Goal: Navigation & Orientation: Find specific page/section

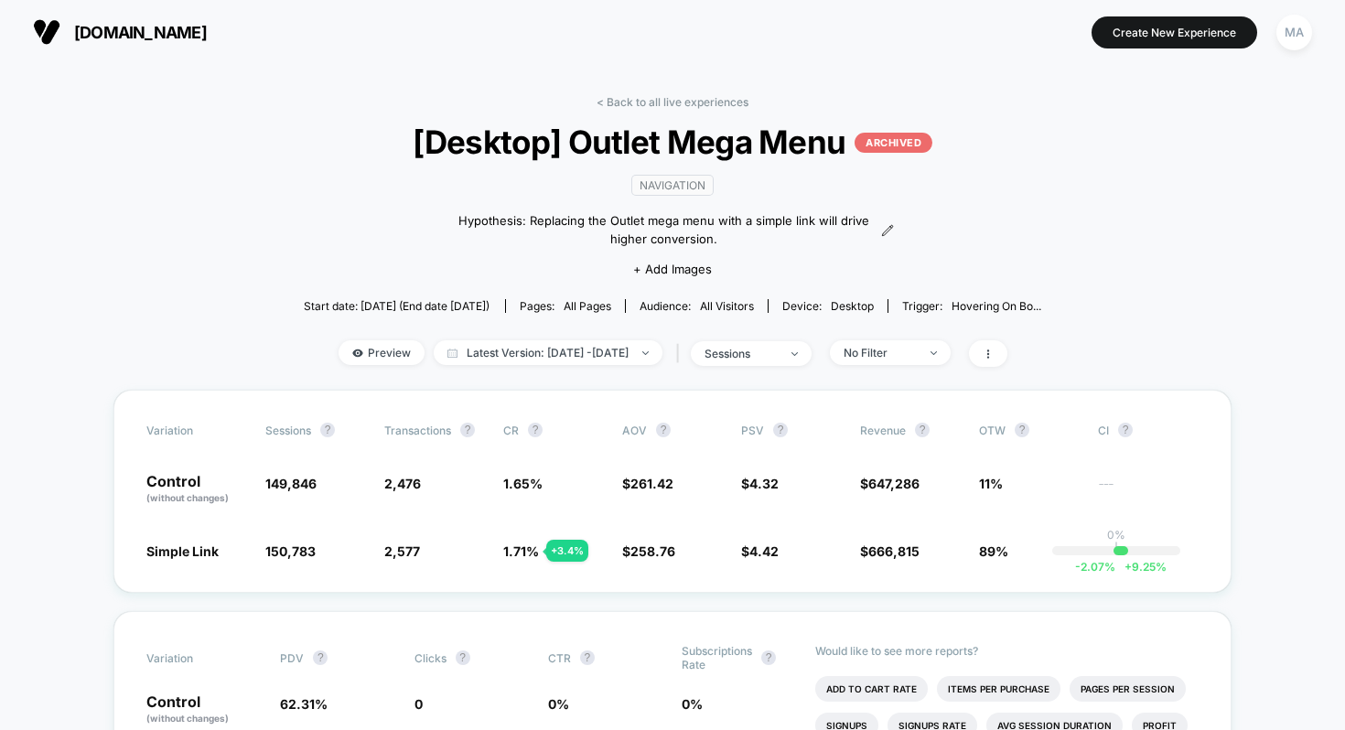
click at [670, 108] on div "< Back to all live experiences [Desktop] Outlet Mega Menu ARCHIVED navigation H…" at bounding box center [673, 242] width 738 height 295
click at [695, 102] on link "< Back to all live experiences" at bounding box center [672, 102] width 152 height 14
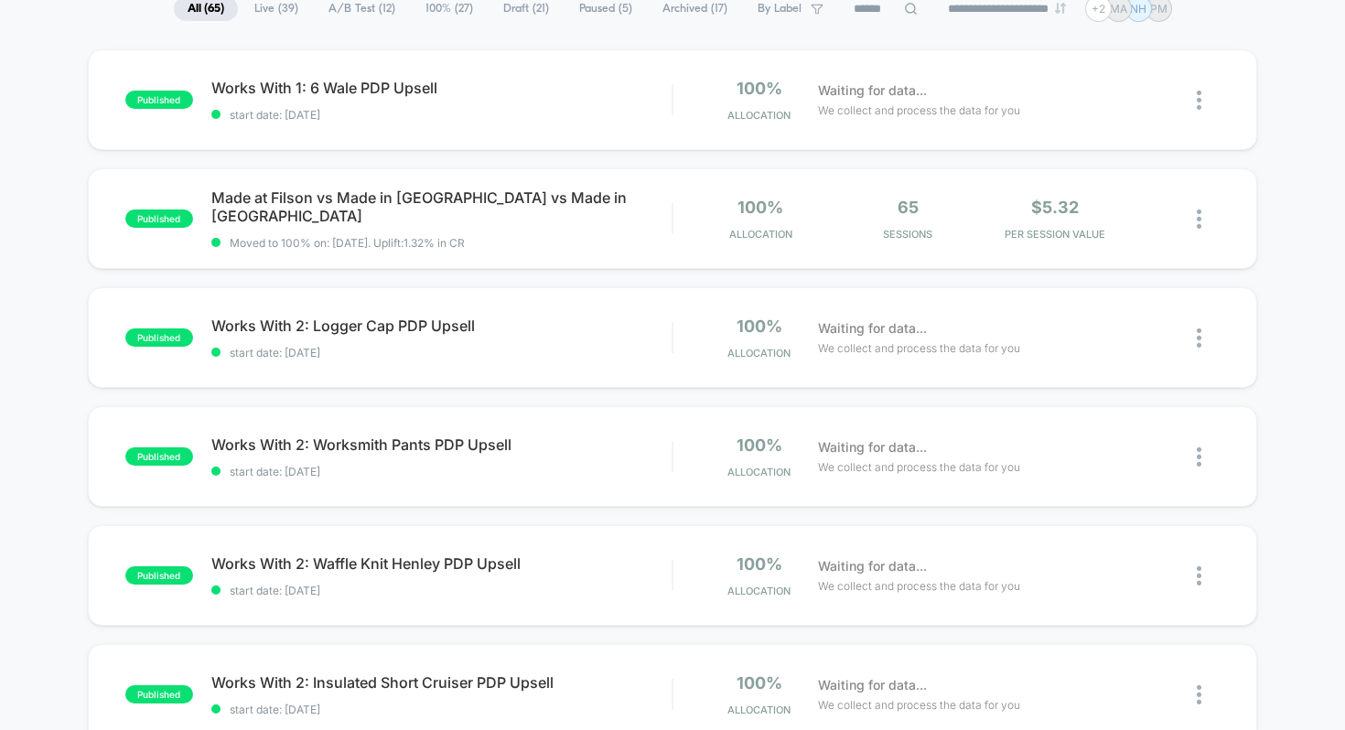
scroll to position [152, 0]
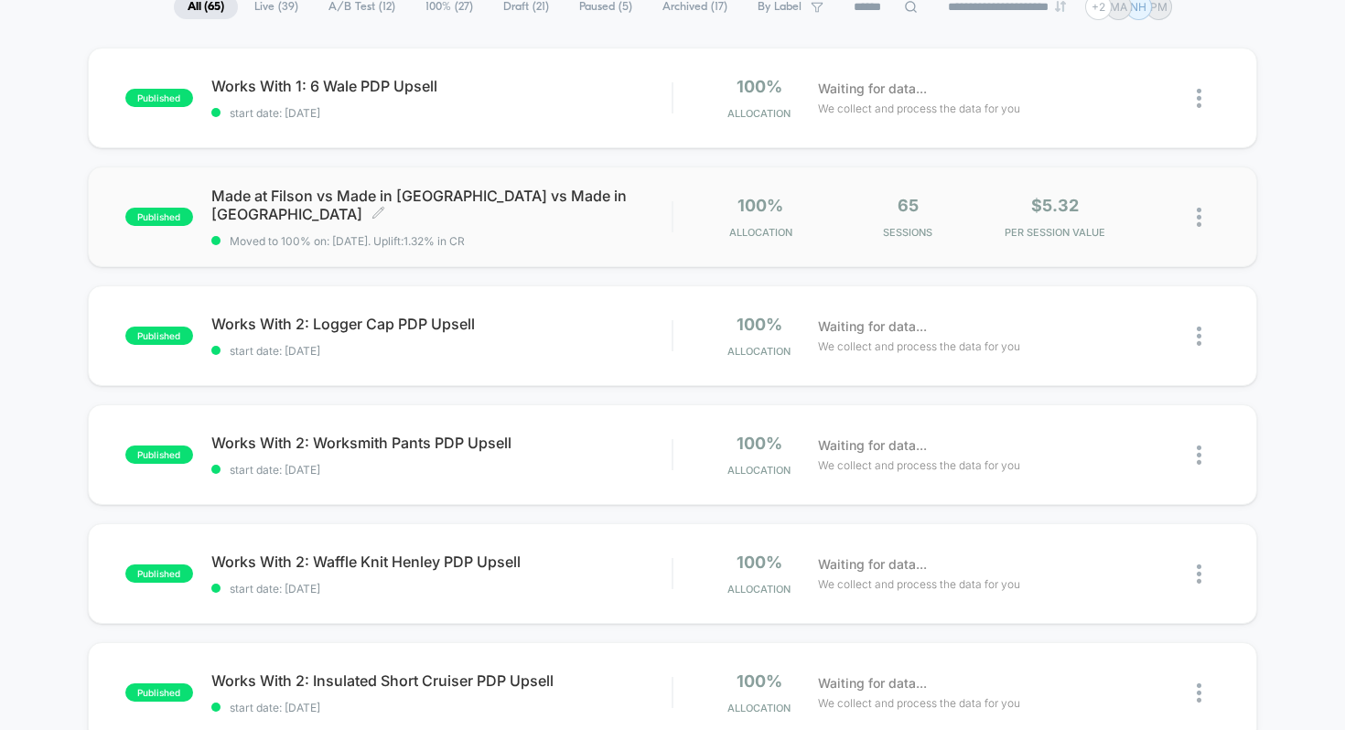
click at [585, 220] on div "Made at Filson vs Made in [GEOGRAPHIC_DATA] vs Made in [GEOGRAPHIC_DATA] Click …" at bounding box center [441, 217] width 461 height 61
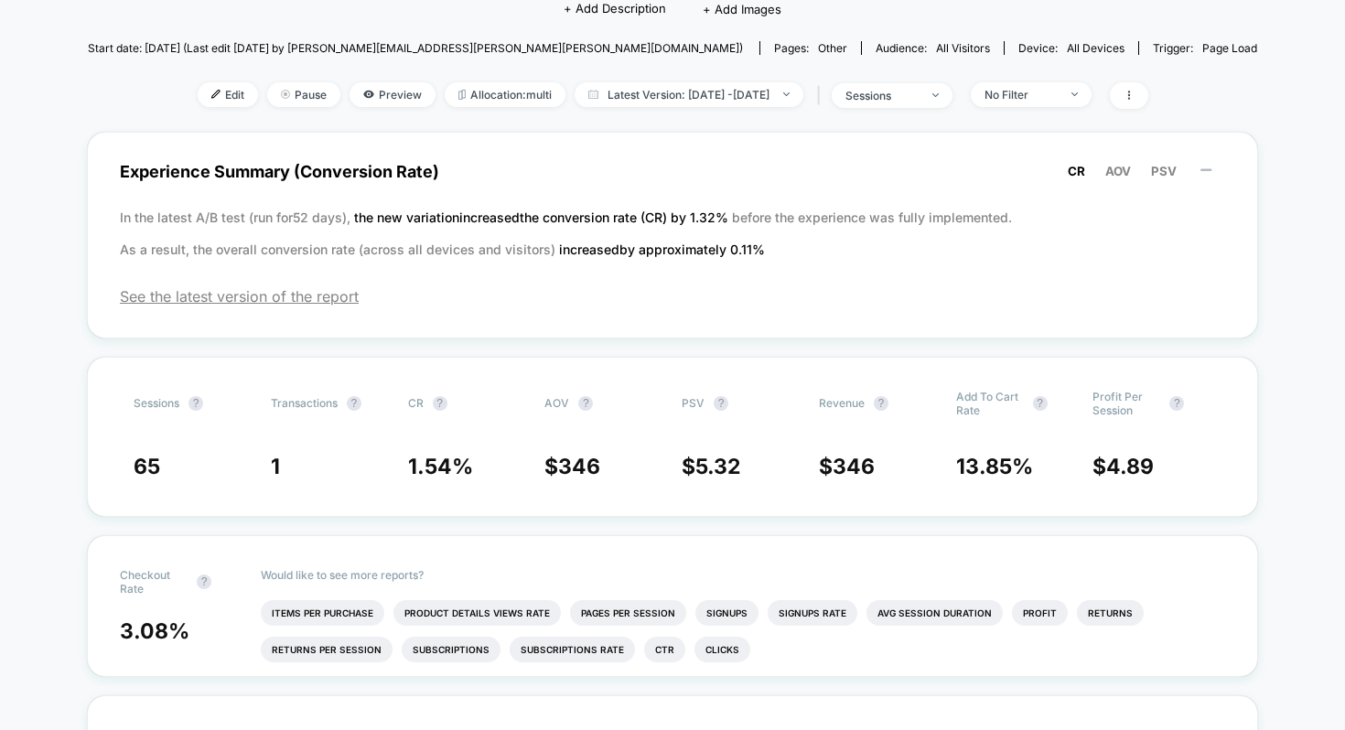
scroll to position [219, 0]
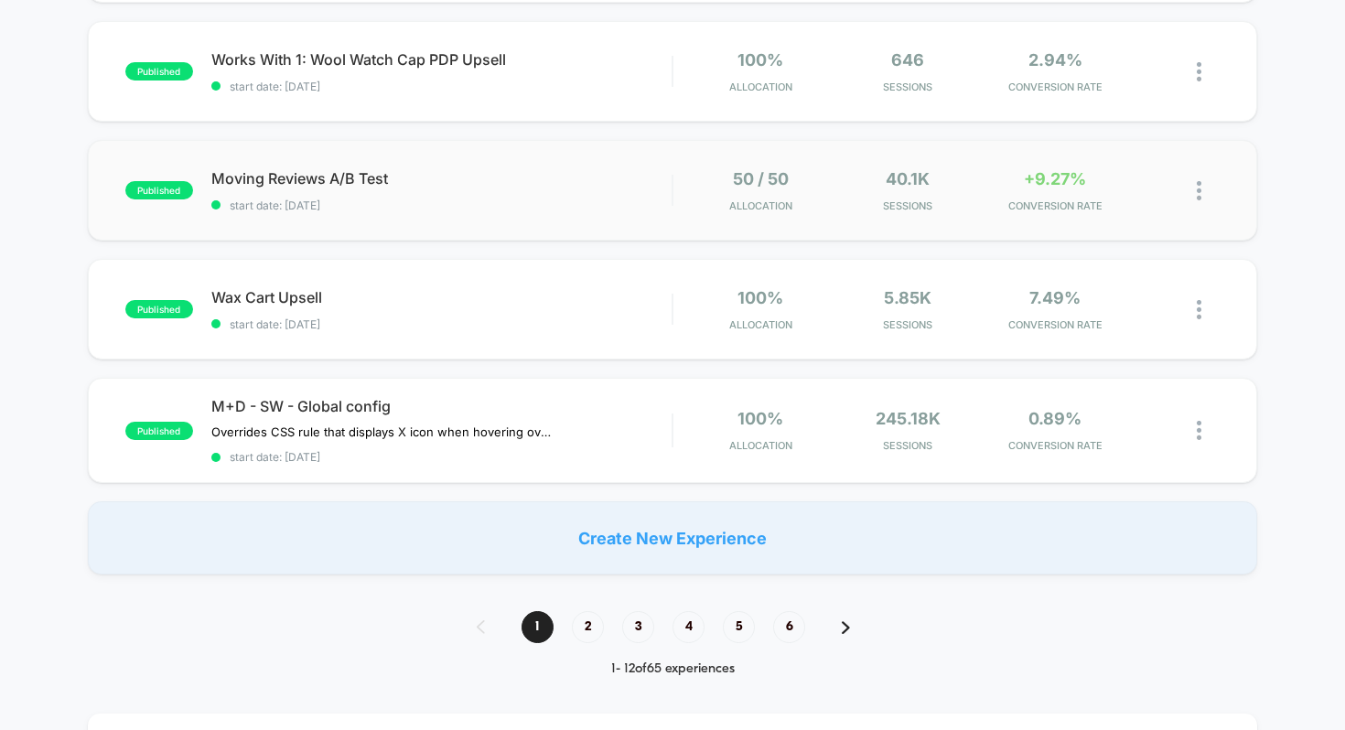
scroll to position [1149, 0]
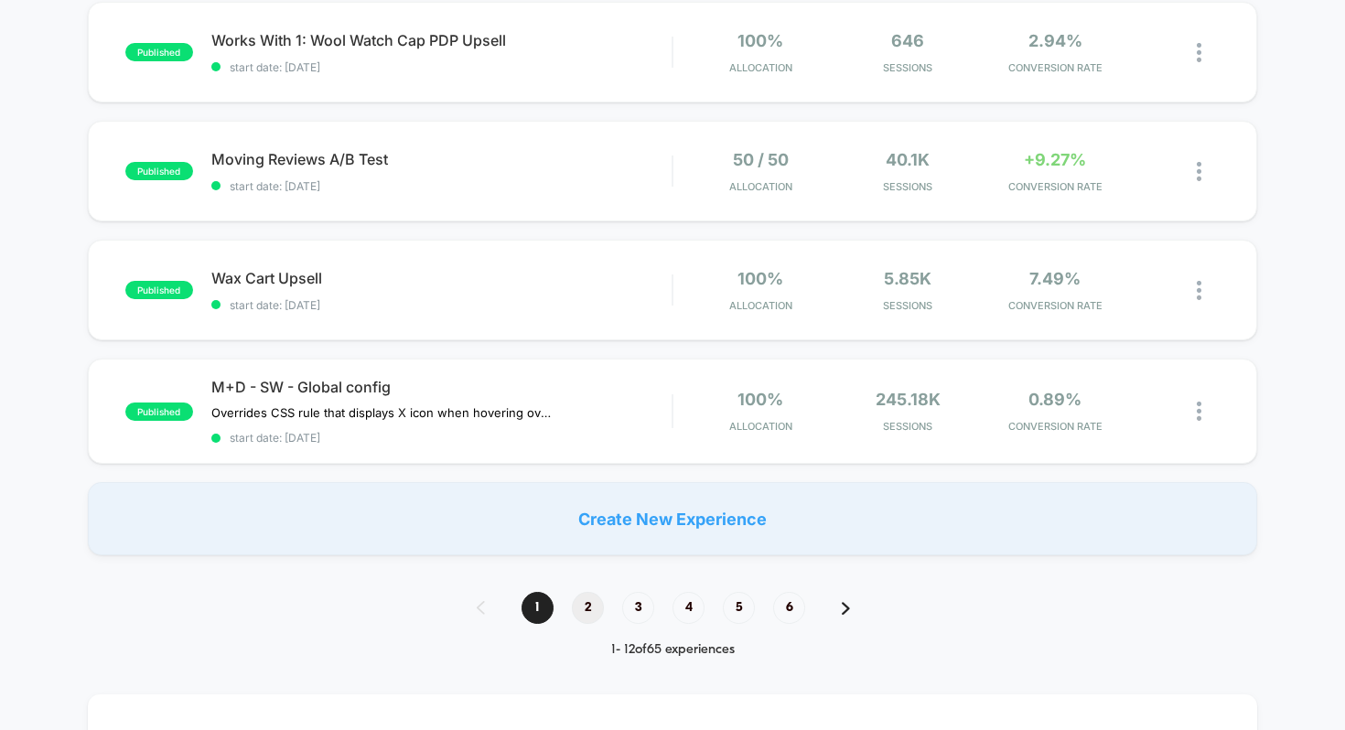
click at [586, 604] on span "2" at bounding box center [588, 608] width 32 height 32
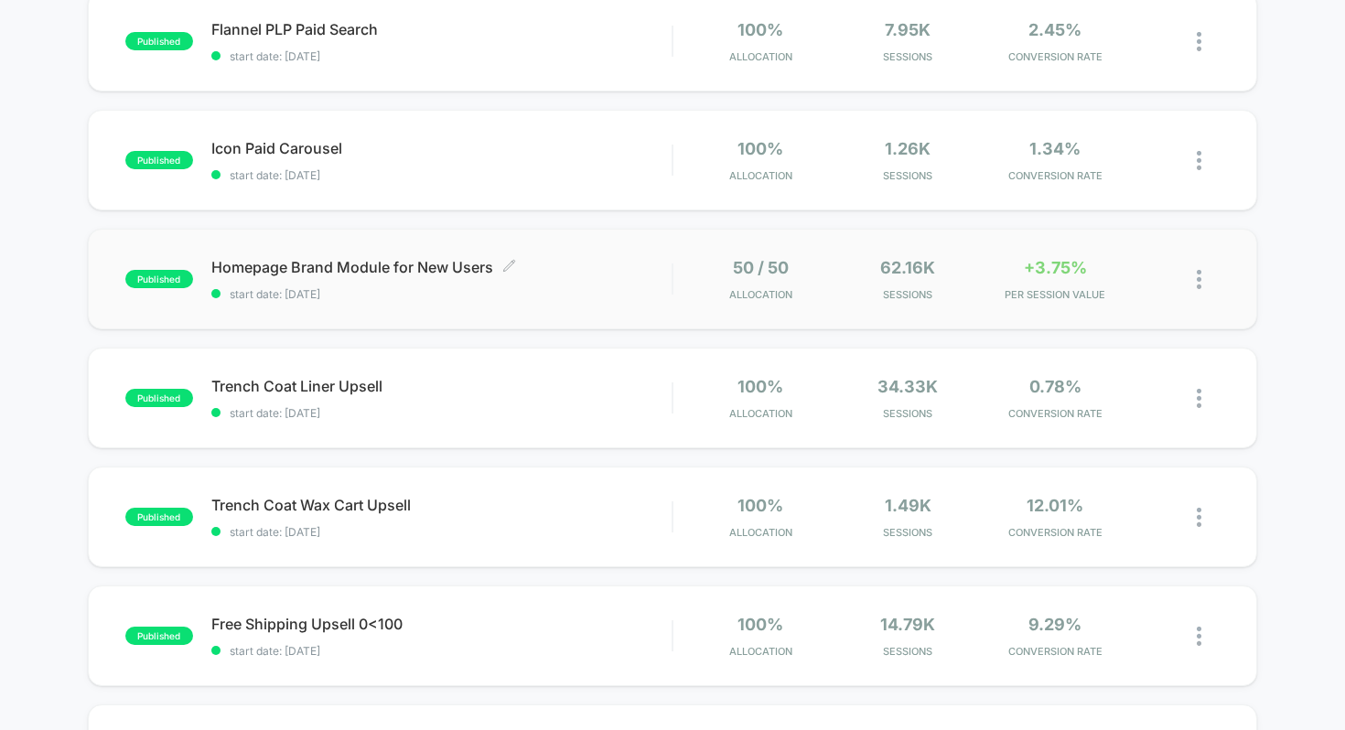
scroll to position [334, 0]
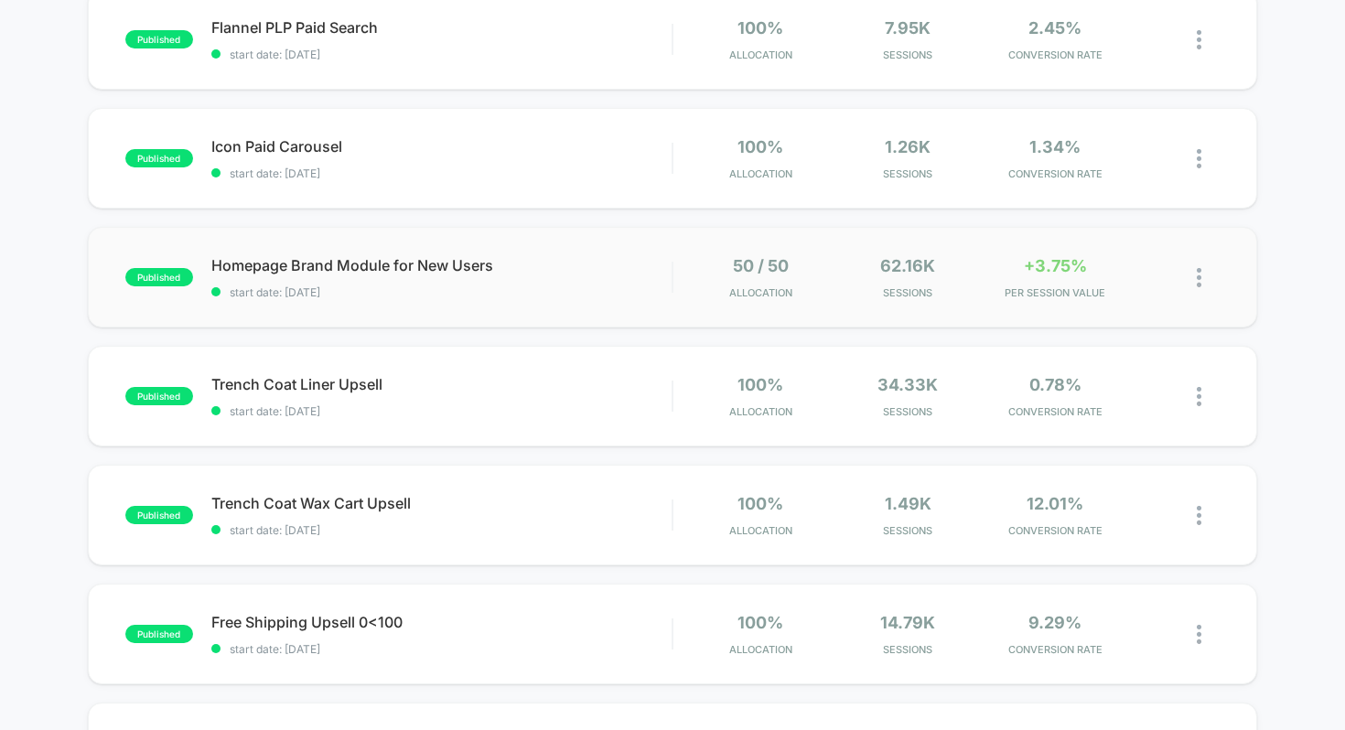
click at [562, 252] on div "published Homepage Brand Module for New Users start date: [DATE] 50 / 50 Alloca…" at bounding box center [673, 277] width 1170 height 101
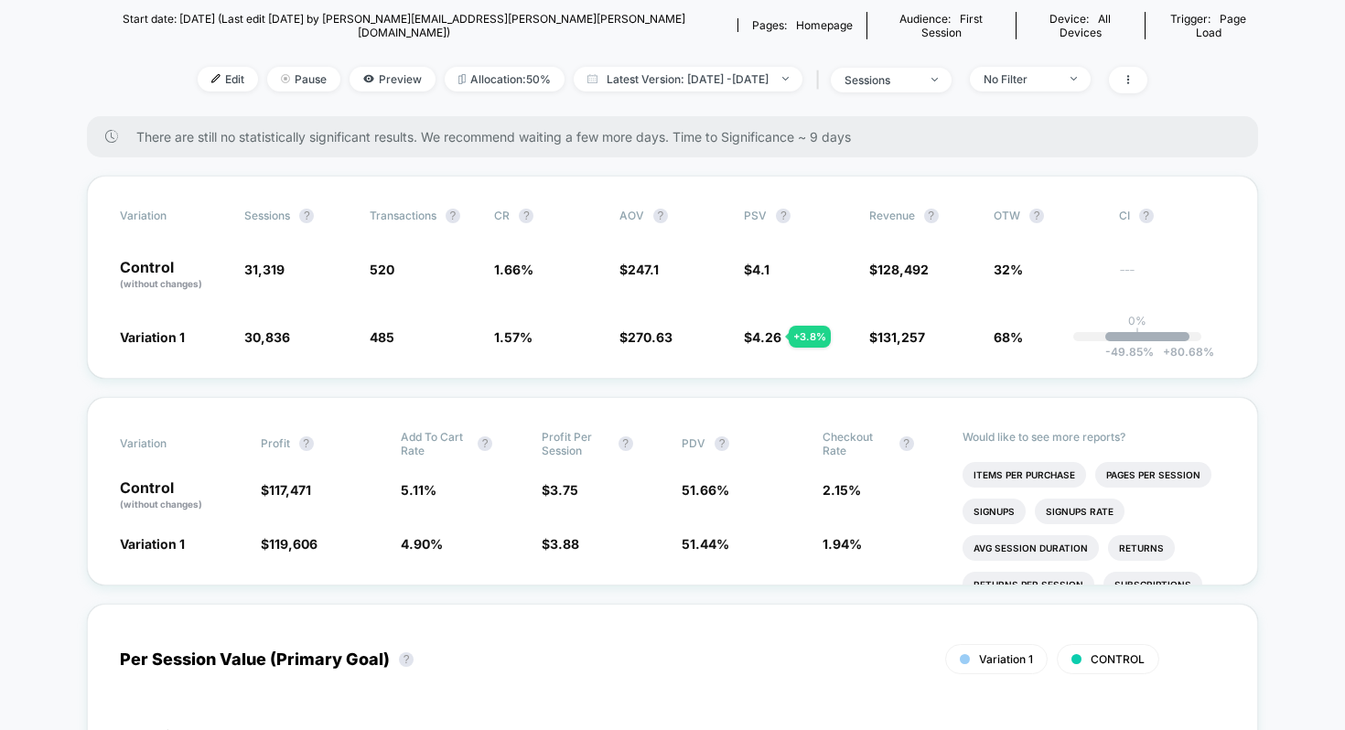
scroll to position [209, 0]
